Goal: Task Accomplishment & Management: Complete application form

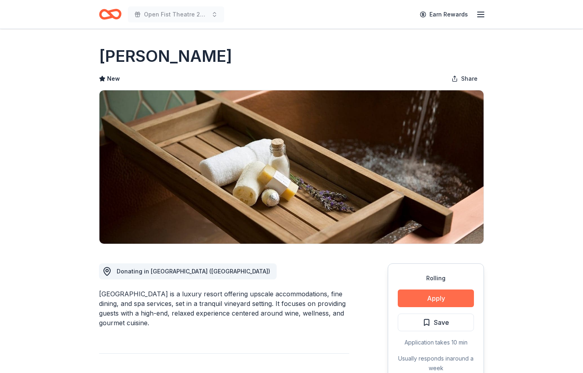
click at [443, 294] on button "Apply" at bounding box center [436, 298] width 76 height 18
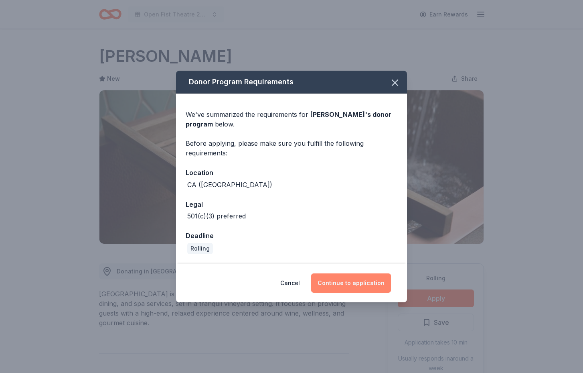
click at [373, 285] on button "Continue to application" at bounding box center [351, 282] width 80 height 19
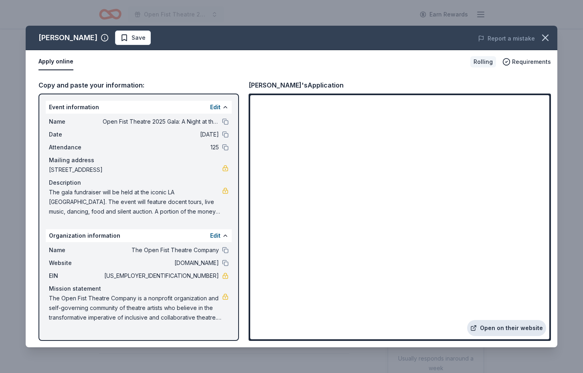
click at [491, 328] on link "Open on their website" at bounding box center [506, 328] width 79 height 16
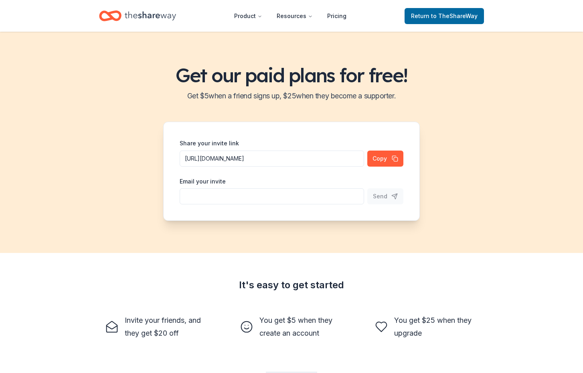
click at [132, 14] on icon "Home" at bounding box center [150, 16] width 51 height 16
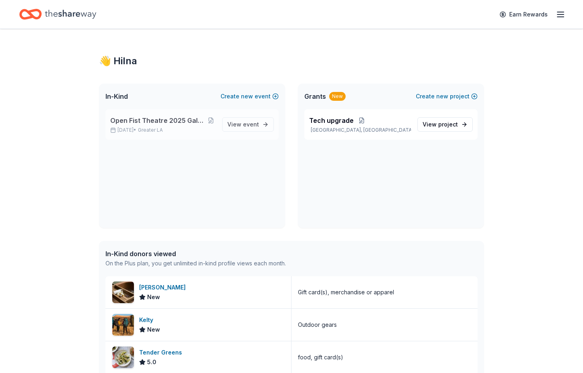
click at [160, 121] on span "Open Fist Theatre 2025 Gala: A Night at the Museum" at bounding box center [158, 121] width 96 height 10
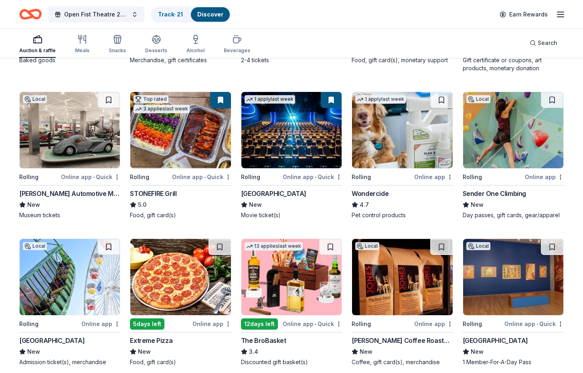
scroll to position [514, 0]
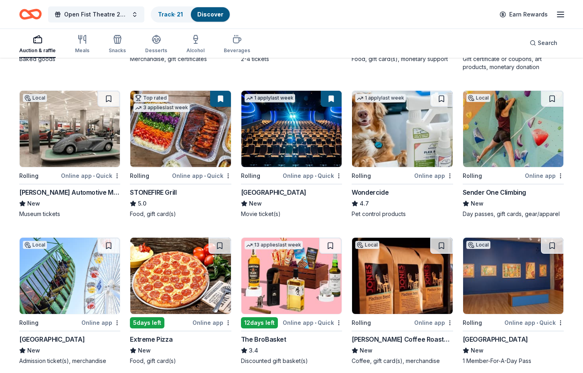
click at [74, 172] on div "Online app • Quick" at bounding box center [90, 175] width 59 height 10
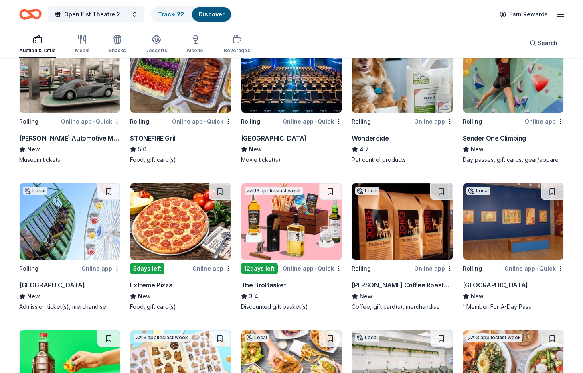
scroll to position [588, 0]
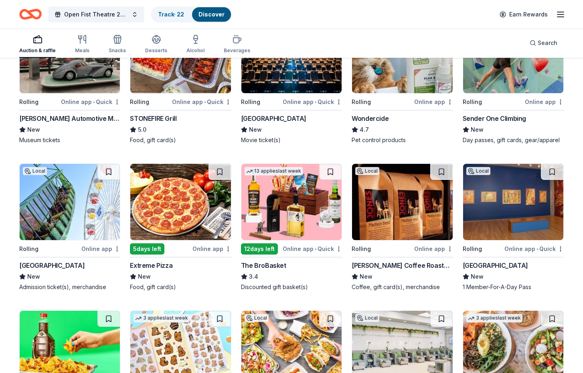
click at [166, 235] on img at bounding box center [180, 202] width 100 height 76
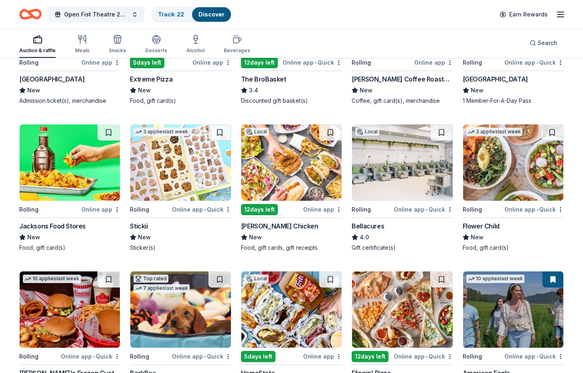
scroll to position [804, 0]
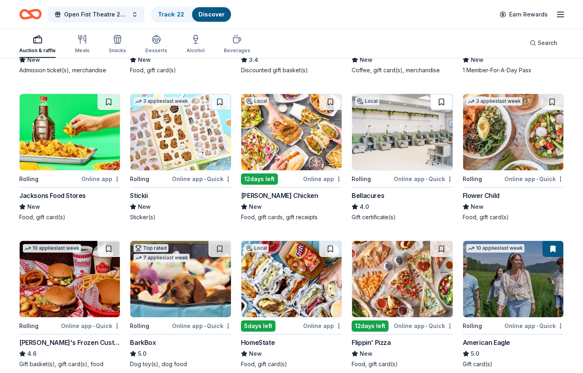
click at [442, 101] on button at bounding box center [441, 102] width 22 height 16
click at [439, 105] on button at bounding box center [442, 102] width 21 height 16
click at [410, 151] on img at bounding box center [402, 132] width 100 height 76
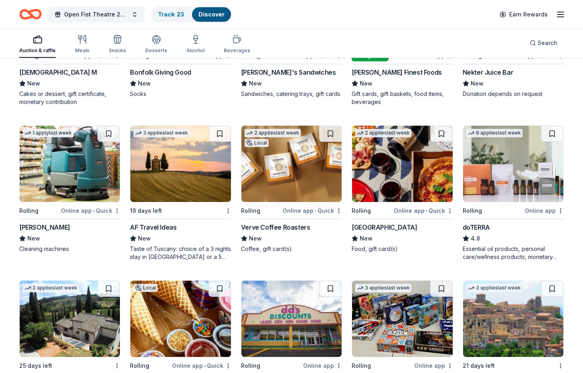
scroll to position [1520, 0]
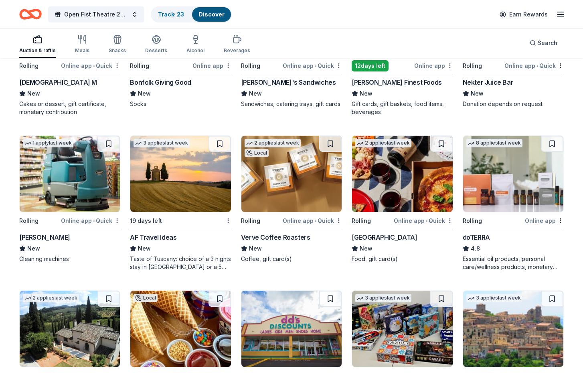
click at [219, 184] on img at bounding box center [180, 174] width 100 height 76
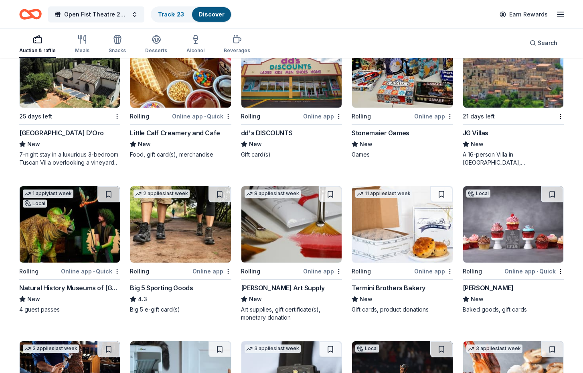
scroll to position [1780, 0]
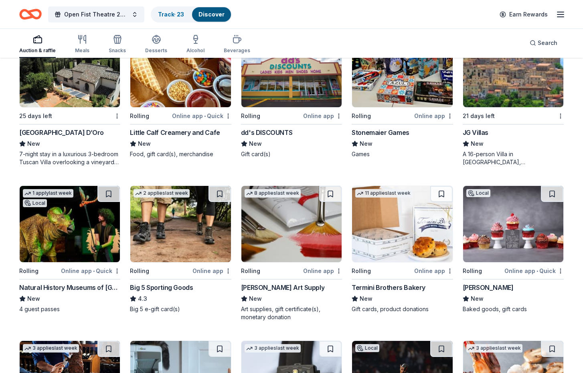
click at [85, 81] on img at bounding box center [70, 69] width 100 height 76
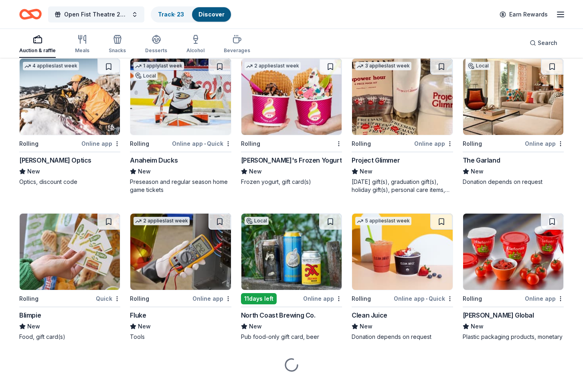
scroll to position [2822, 0]
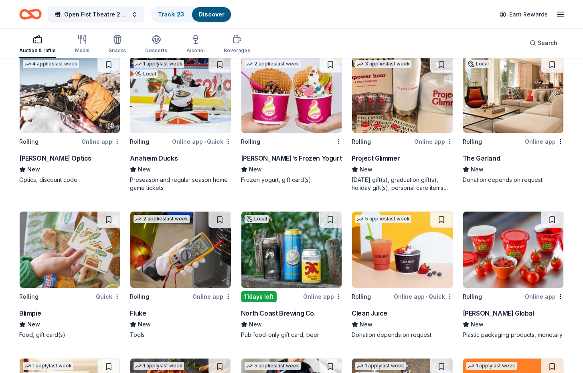
click at [302, 109] on img at bounding box center [291, 95] width 100 height 76
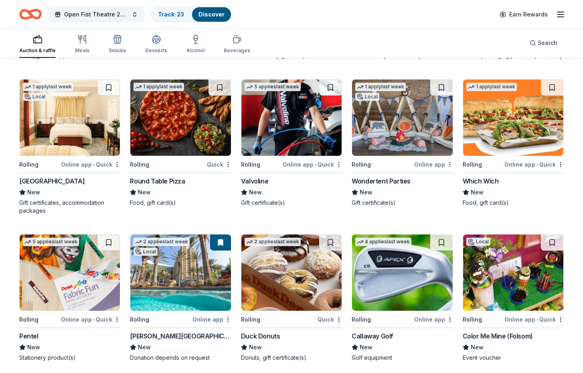
scroll to position [3081, 0]
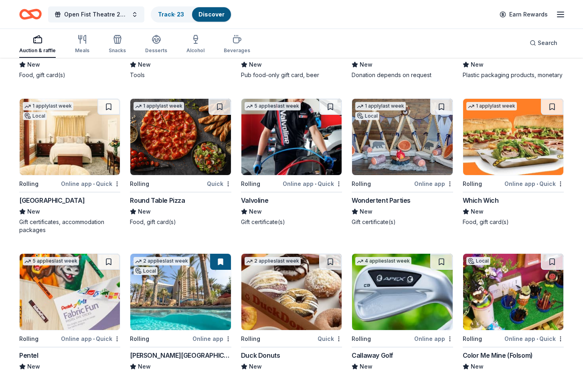
click at [292, 133] on img at bounding box center [291, 137] width 100 height 76
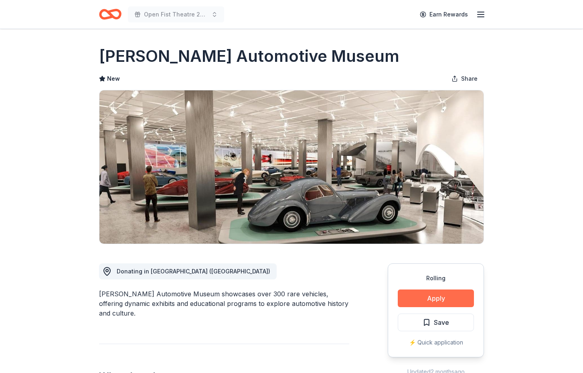
click at [450, 297] on button "Apply" at bounding box center [436, 298] width 76 height 18
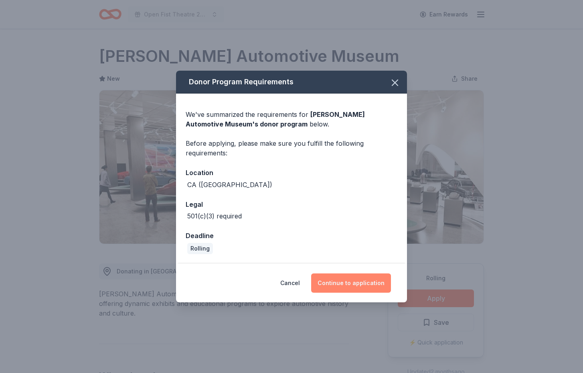
click at [355, 282] on button "Continue to application" at bounding box center [351, 282] width 80 height 19
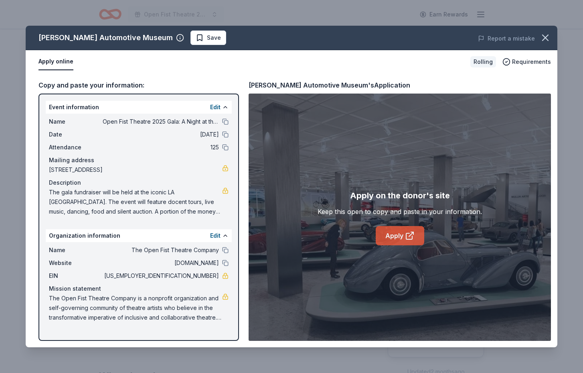
click at [396, 235] on link "Apply" at bounding box center [400, 235] width 49 height 19
click at [196, 37] on span "Save" at bounding box center [208, 38] width 25 height 10
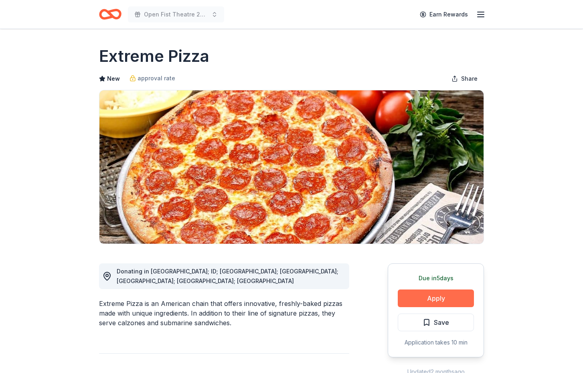
click at [441, 290] on button "Apply" at bounding box center [436, 298] width 76 height 18
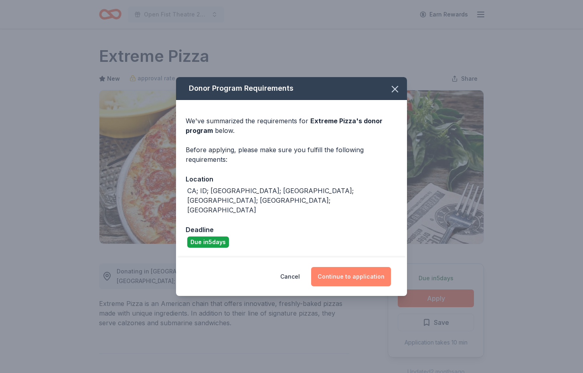
click at [338, 268] on button "Continue to application" at bounding box center [351, 276] width 80 height 19
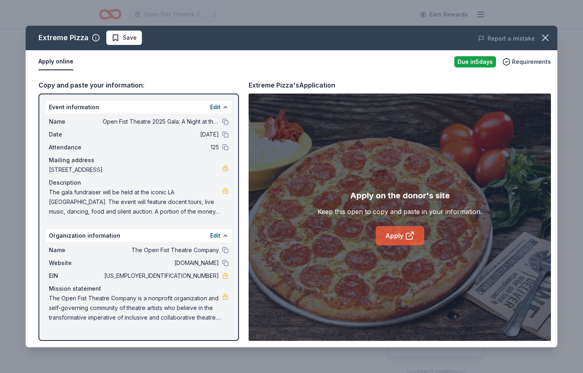
click at [403, 231] on link "Apply" at bounding box center [400, 235] width 49 height 19
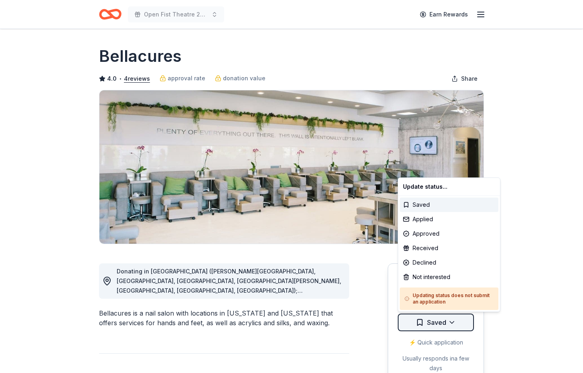
click at [454, 320] on html "Open Fist Theatre 2025 Gala: A Night at the [GEOGRAPHIC_DATA] Rewards Rolling S…" at bounding box center [291, 186] width 583 height 373
click at [429, 262] on div "Declined" at bounding box center [449, 262] width 99 height 14
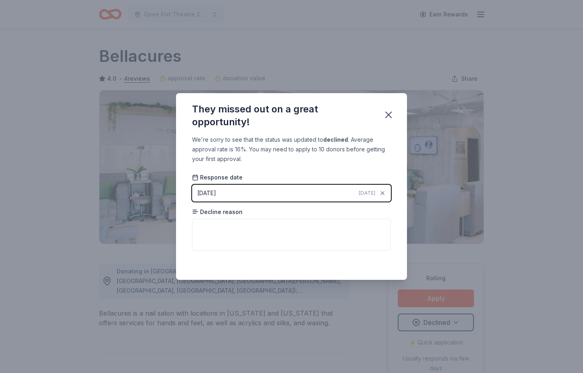
click at [270, 231] on html "Open Fist Theatre 2025 Gala: A Night at the Museum Earn Rewards Rolling Share B…" at bounding box center [291, 186] width 583 height 373
click at [267, 227] on textarea at bounding box center [291, 235] width 199 height 32
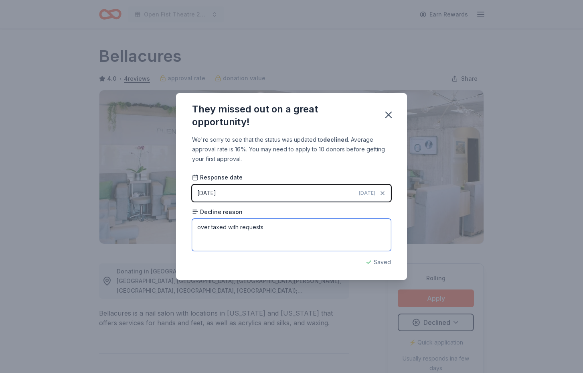
click at [300, 239] on textarea "over taxed with requests" at bounding box center [291, 235] width 199 height 32
type textarea "over taxed with requests"
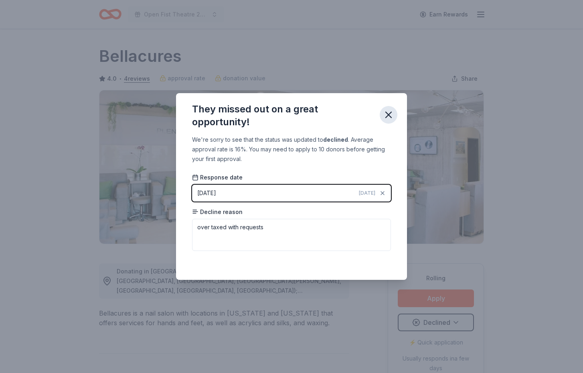
click at [387, 113] on icon "button" at bounding box center [389, 115] width 6 height 6
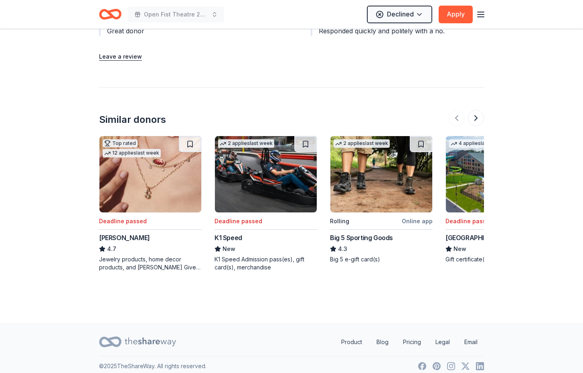
scroll to position [881, 0]
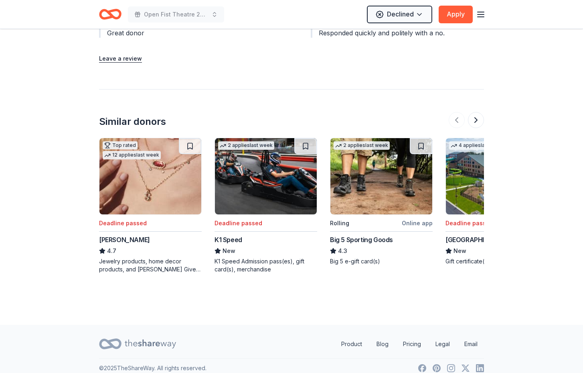
click at [363, 182] on img at bounding box center [381, 176] width 102 height 76
click at [475, 112] on button at bounding box center [476, 120] width 16 height 16
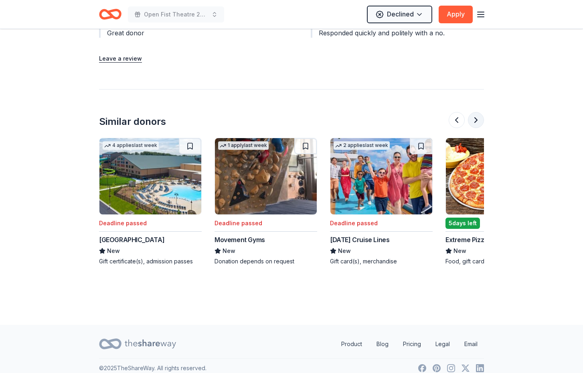
click at [475, 112] on button at bounding box center [476, 120] width 16 height 16
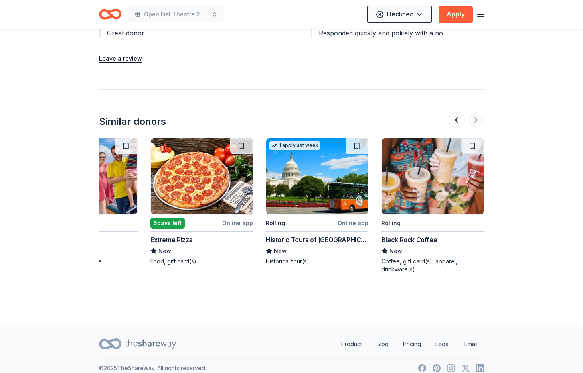
click at [475, 112] on div at bounding box center [466, 120] width 35 height 16
click at [292, 201] on img at bounding box center [317, 176] width 102 height 76
click at [459, 112] on button at bounding box center [457, 120] width 16 height 16
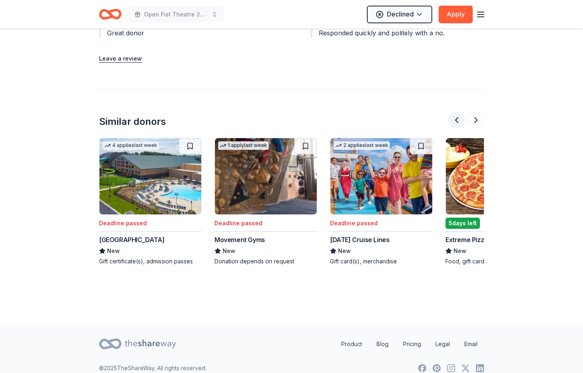
click at [459, 112] on button at bounding box center [457, 120] width 16 height 16
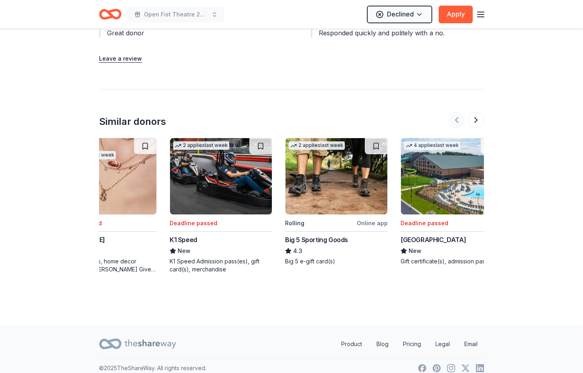
scroll to position [0, 0]
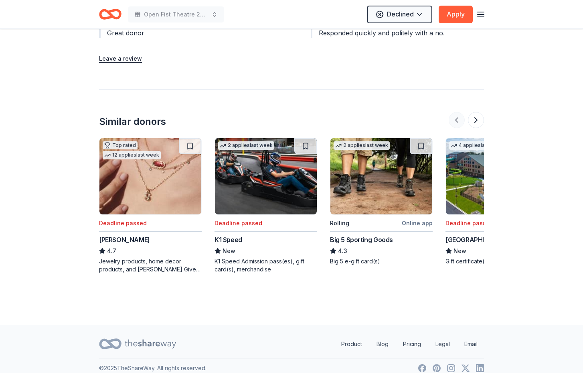
click at [459, 112] on div at bounding box center [466, 120] width 35 height 16
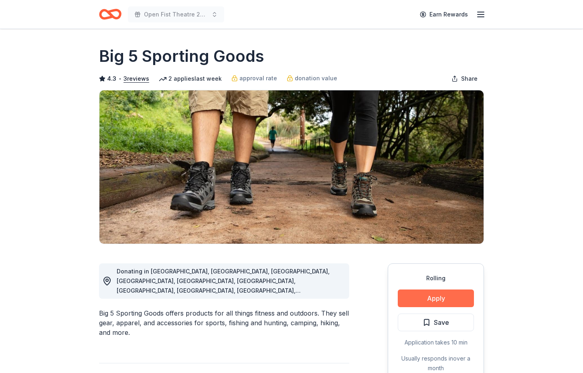
click at [432, 292] on button "Apply" at bounding box center [436, 298] width 76 height 18
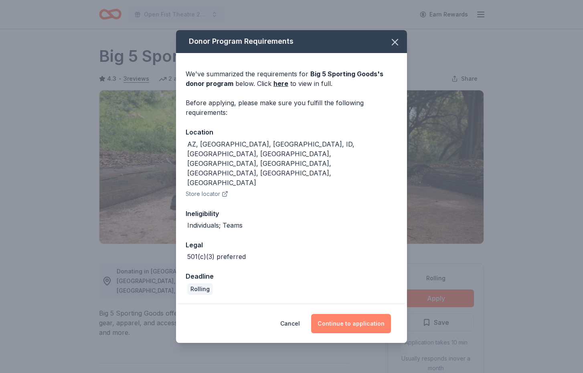
click at [353, 314] on button "Continue to application" at bounding box center [351, 323] width 80 height 19
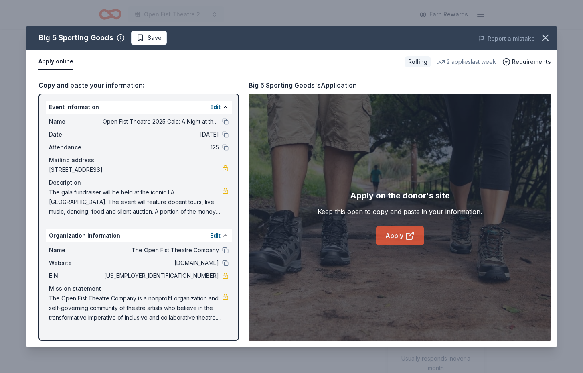
click at [409, 235] on icon at bounding box center [410, 236] width 10 height 10
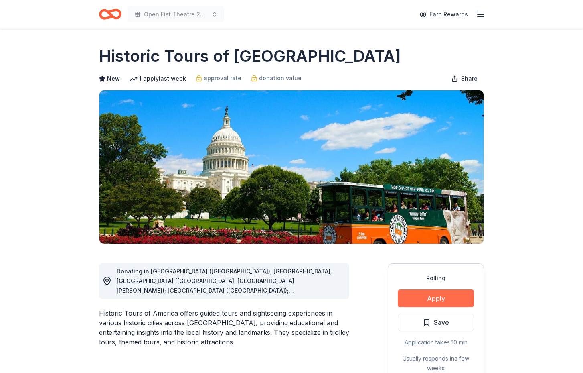
click at [425, 300] on button "Apply" at bounding box center [436, 298] width 76 height 18
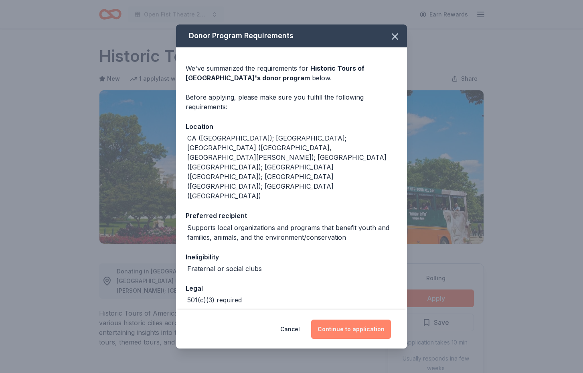
click at [353, 324] on button "Continue to application" at bounding box center [351, 328] width 80 height 19
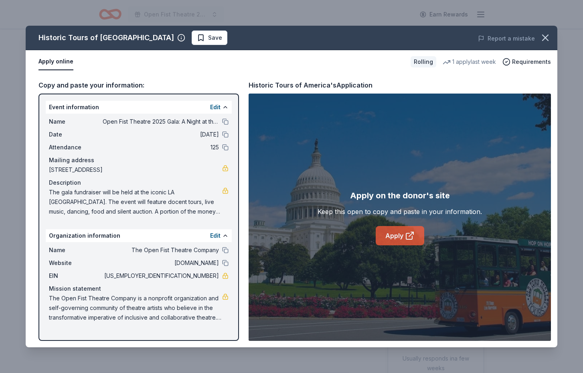
click at [395, 234] on link "Apply" at bounding box center [400, 235] width 49 height 19
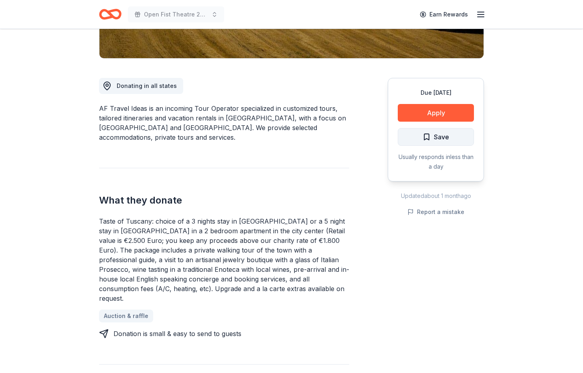
scroll to position [187, 0]
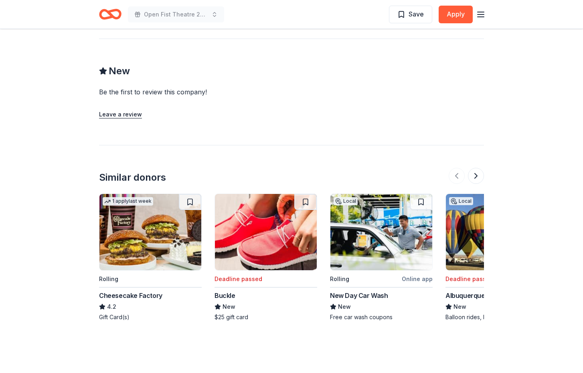
scroll to position [855, 0]
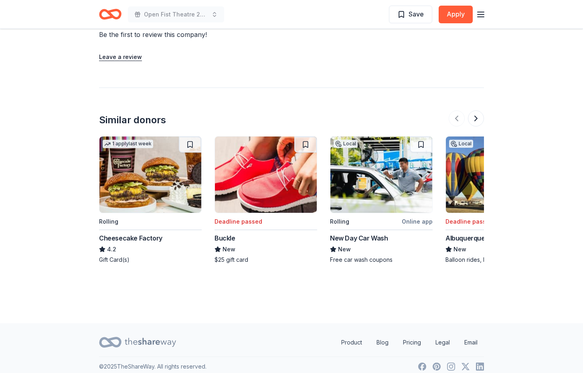
click at [148, 162] on img at bounding box center [150, 174] width 102 height 76
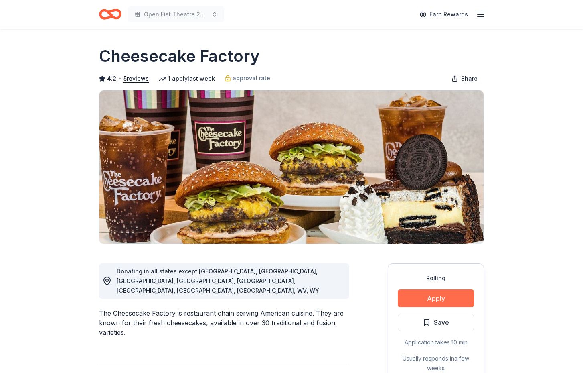
click at [440, 301] on button "Apply" at bounding box center [436, 298] width 76 height 18
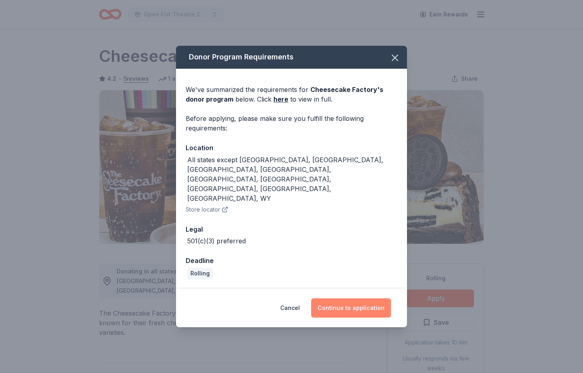
click at [338, 298] on button "Continue to application" at bounding box center [351, 307] width 80 height 19
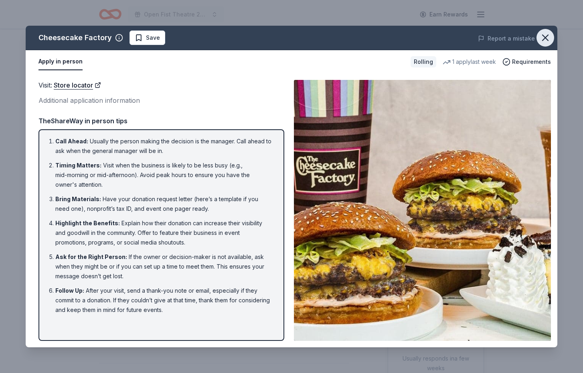
click at [545, 37] on icon "button" at bounding box center [546, 38] width 6 height 6
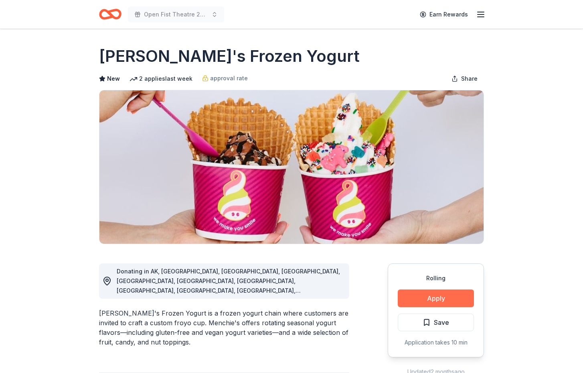
click at [446, 290] on button "Apply" at bounding box center [436, 298] width 76 height 18
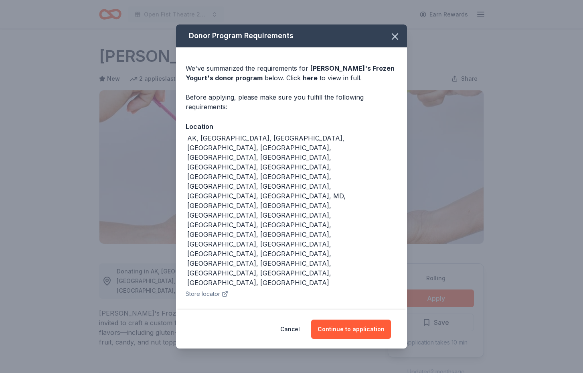
drag, startPoint x: 331, startPoint y: 279, endPoint x: 438, endPoint y: 146, distance: 170.6
click at [438, 145] on div "Donor Program Requirements We've summarized the requirements for [PERSON_NAME]'…" at bounding box center [291, 186] width 583 height 373
click at [303, 83] on link "here" at bounding box center [310, 78] width 15 height 10
click at [395, 42] on icon "button" at bounding box center [394, 36] width 11 height 11
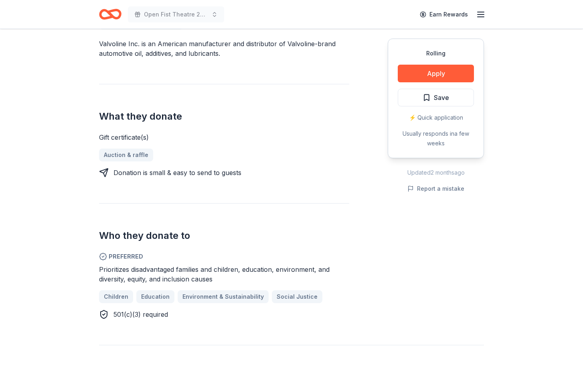
scroll to position [249, 0]
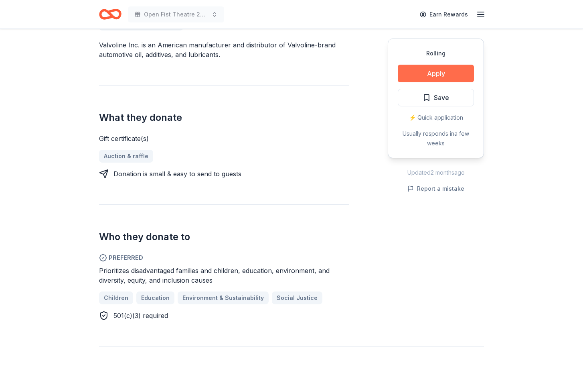
click at [444, 69] on button "Apply" at bounding box center [436, 74] width 76 height 18
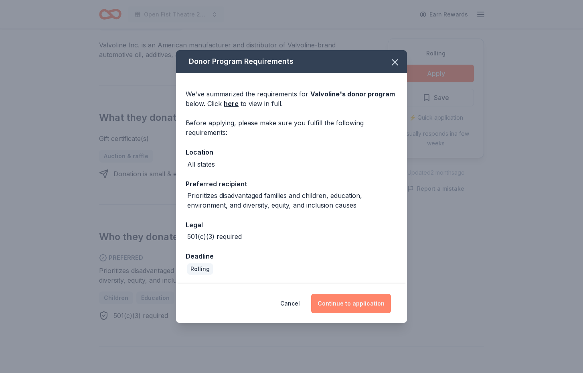
click at [336, 297] on button "Continue to application" at bounding box center [351, 303] width 80 height 19
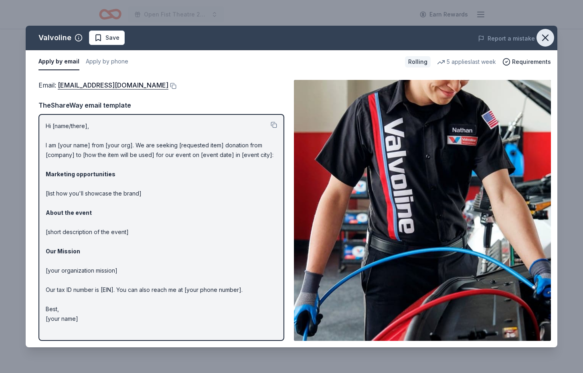
click at [544, 34] on icon "button" at bounding box center [545, 37] width 11 height 11
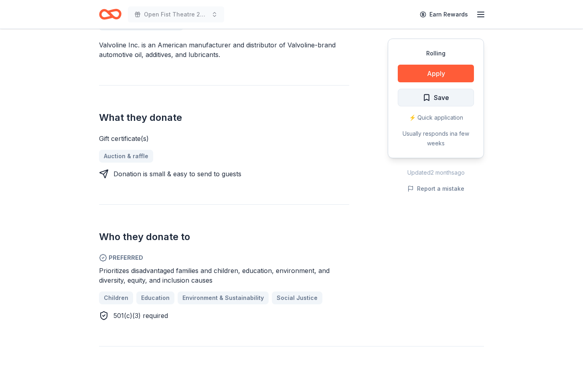
click at [446, 94] on span "Save" at bounding box center [441, 97] width 15 height 10
